Goal: Task Accomplishment & Management: Manage account settings

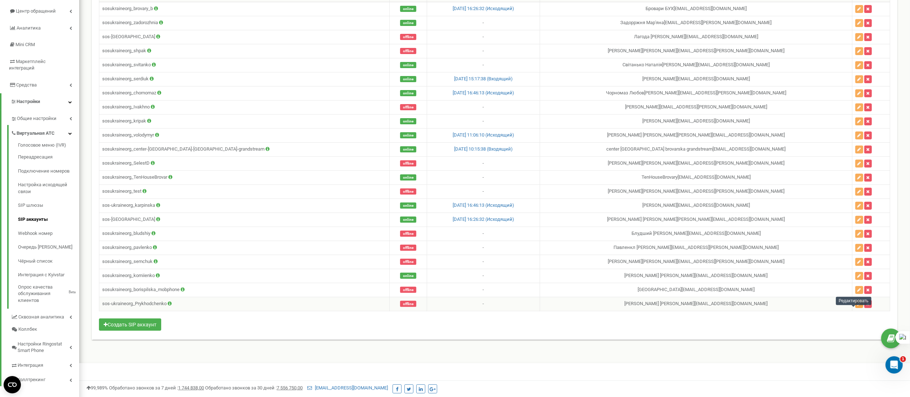
click at [856, 308] on button "button" at bounding box center [860, 304] width 8 height 8
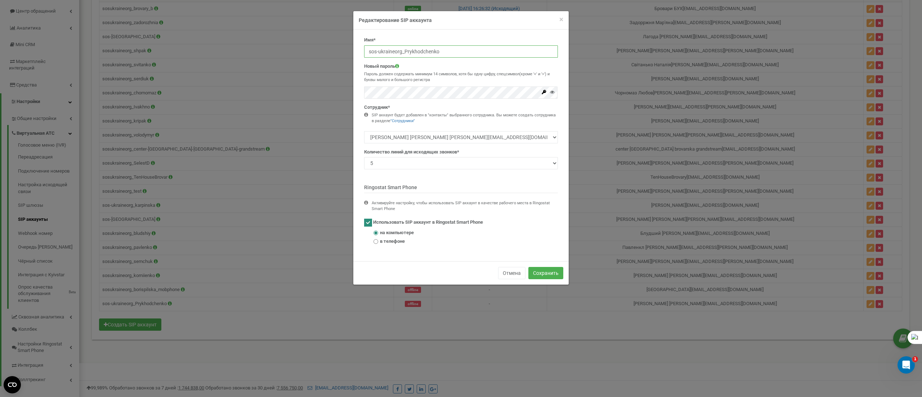
drag, startPoint x: 442, startPoint y: 49, endPoint x: 364, endPoint y: 55, distance: 78.7
click at [364, 55] on input "sos-ukraineorg_Prykhodchenko" at bounding box center [461, 51] width 194 height 12
click at [552, 94] on icon at bounding box center [552, 92] width 5 height 5
click at [507, 276] on button "Отмена" at bounding box center [511, 273] width 27 height 12
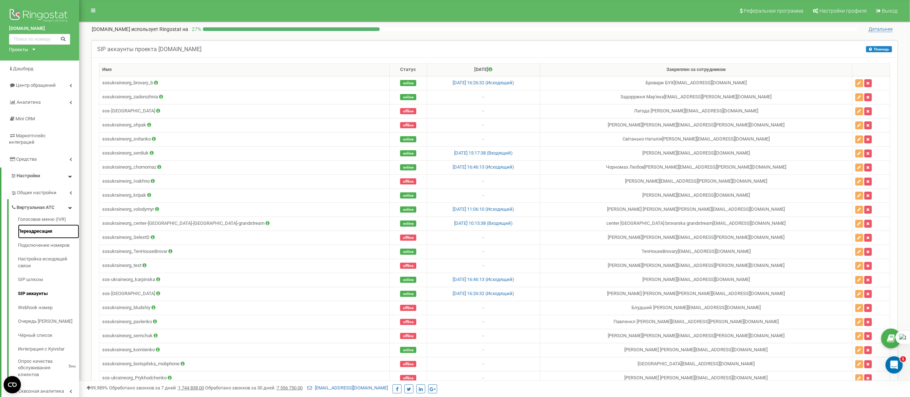
click at [39, 228] on link "Переадресация" at bounding box center [48, 231] width 61 height 14
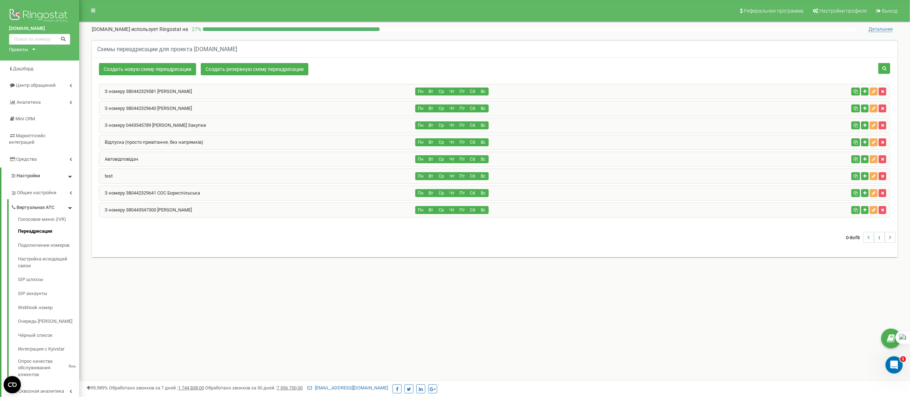
drag, startPoint x: 199, startPoint y: 91, endPoint x: 104, endPoint y: 94, distance: 94.7
click at [104, 94] on div "З номеру 380442329581 Аліна Сердюк" at bounding box center [257, 91] width 316 height 14
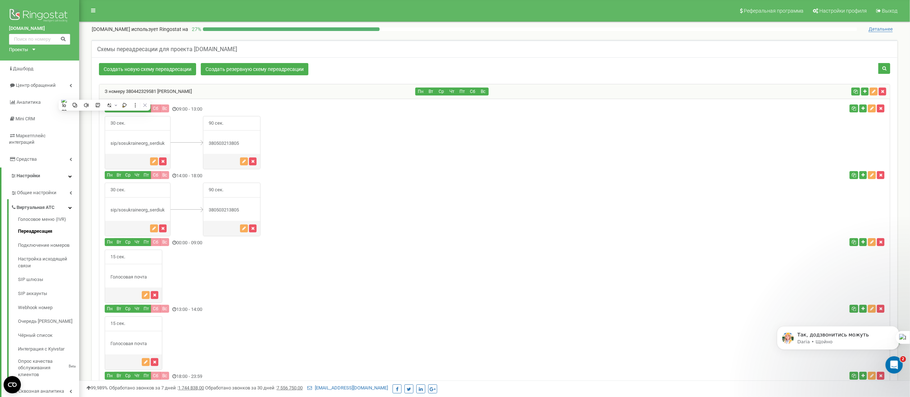
click at [132, 4] on nav "Реферальная программа Настройки профиля Выход" at bounding box center [494, 11] width 831 height 22
click at [29, 288] on link "SIP аккаунты" at bounding box center [48, 294] width 61 height 14
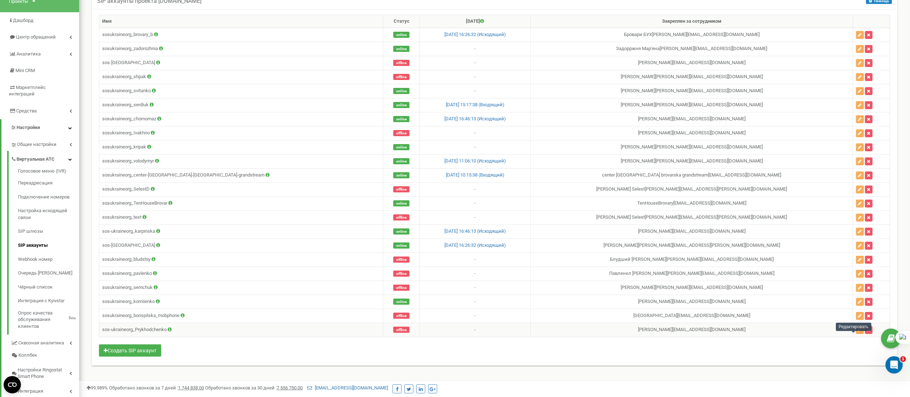
click at [859, 332] on icon "button" at bounding box center [861, 330] width 4 height 4
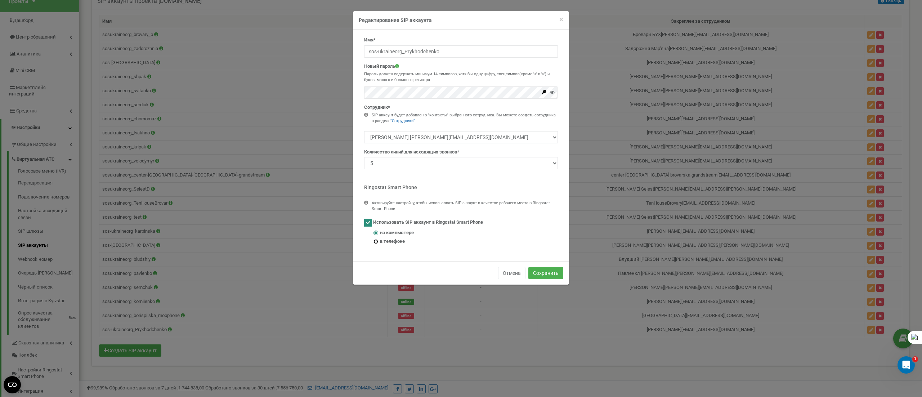
click at [377, 240] on input "в телефоне" at bounding box center [375, 241] width 5 height 5
radio input "true"
click at [540, 275] on button "Сохранить" at bounding box center [545, 273] width 35 height 12
